Goal: Find specific page/section: Find specific page/section

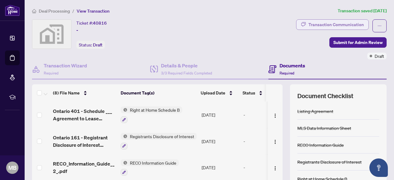
click at [311, 23] on div "Transaction Communication" at bounding box center [336, 25] width 55 height 10
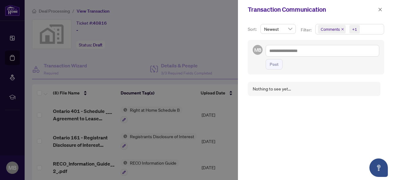
click at [155, 46] on div at bounding box center [197, 90] width 394 height 180
click at [9, 39] on div at bounding box center [197, 90] width 394 height 180
click at [379, 8] on icon "close" at bounding box center [380, 9] width 4 height 4
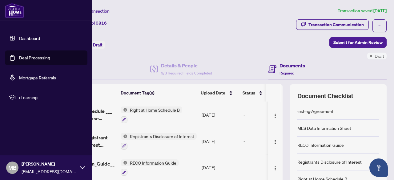
click at [27, 40] on link "Dashboard" at bounding box center [29, 38] width 21 height 6
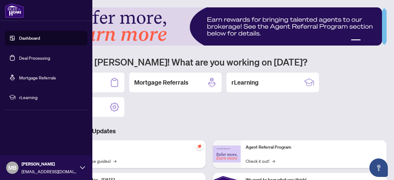
click at [20, 38] on link "Dashboard" at bounding box center [29, 38] width 21 height 6
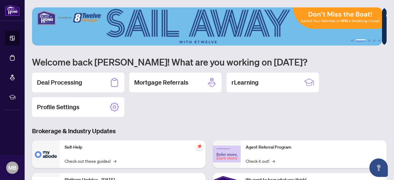
click at [160, 110] on div "Deal Processing Mortgage Referrals rLearning Profile Settings" at bounding box center [209, 95] width 355 height 44
drag, startPoint x: 160, startPoint y: 110, endPoint x: 61, endPoint y: 80, distance: 104.2
click at [61, 80] on div "Deal Processing Mortgage Referrals rLearning Profile Settings" at bounding box center [209, 95] width 355 height 44
click at [61, 80] on h2 "Deal Processing" at bounding box center [59, 82] width 45 height 9
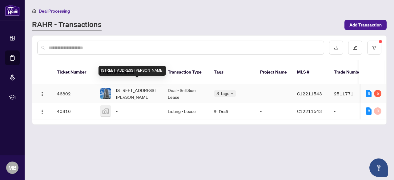
click at [128, 87] on span "[STREET_ADDRESS][PERSON_NAME]" at bounding box center [137, 94] width 42 height 14
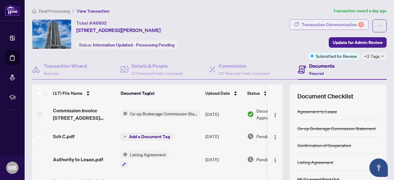
click at [323, 23] on div "Transaction Communication 5" at bounding box center [333, 25] width 62 height 10
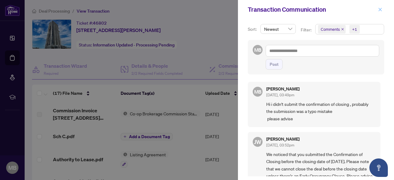
click at [381, 8] on icon "close" at bounding box center [380, 9] width 4 height 4
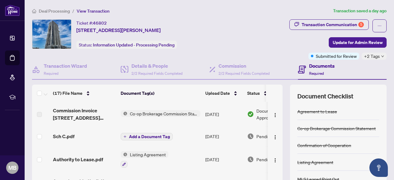
click at [317, 64] on h4 "Documents" at bounding box center [322, 65] width 26 height 7
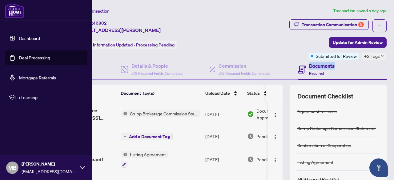
click at [26, 38] on link "Dashboard" at bounding box center [29, 38] width 21 height 6
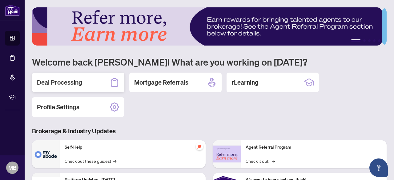
click at [57, 80] on h2 "Deal Processing" at bounding box center [59, 82] width 45 height 9
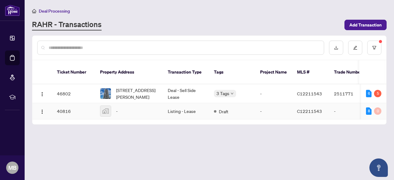
click at [180, 103] on td "Listing - Lease" at bounding box center [186, 111] width 46 height 16
